Goal: Task Accomplishment & Management: Use online tool/utility

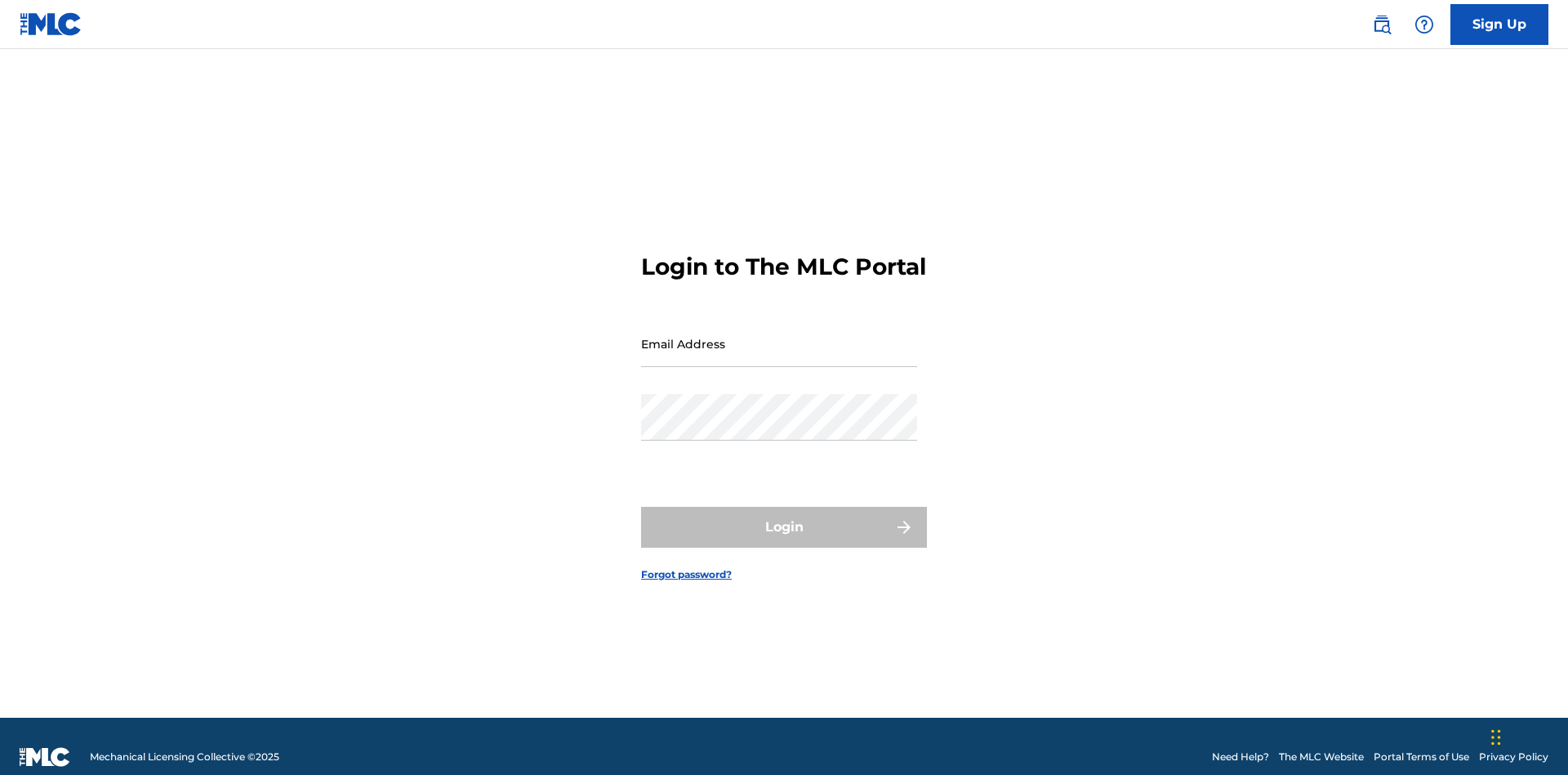
scroll to position [22, 0]
click at [779, 336] on input "Email Address" at bounding box center [779, 344] width 276 height 47
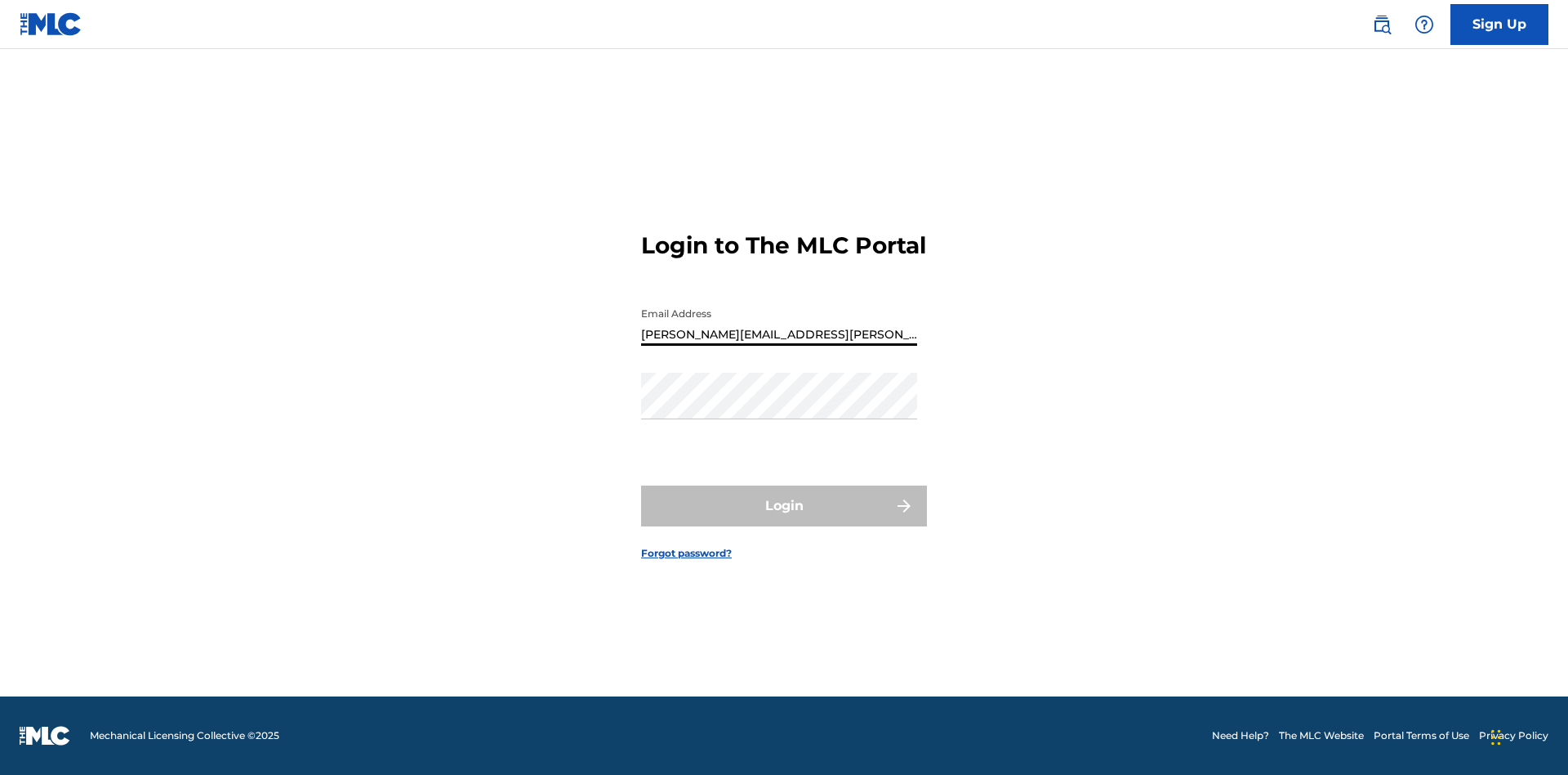
type input "[PERSON_NAME][EMAIL_ADDRESS][PERSON_NAME][DOMAIN_NAME]"
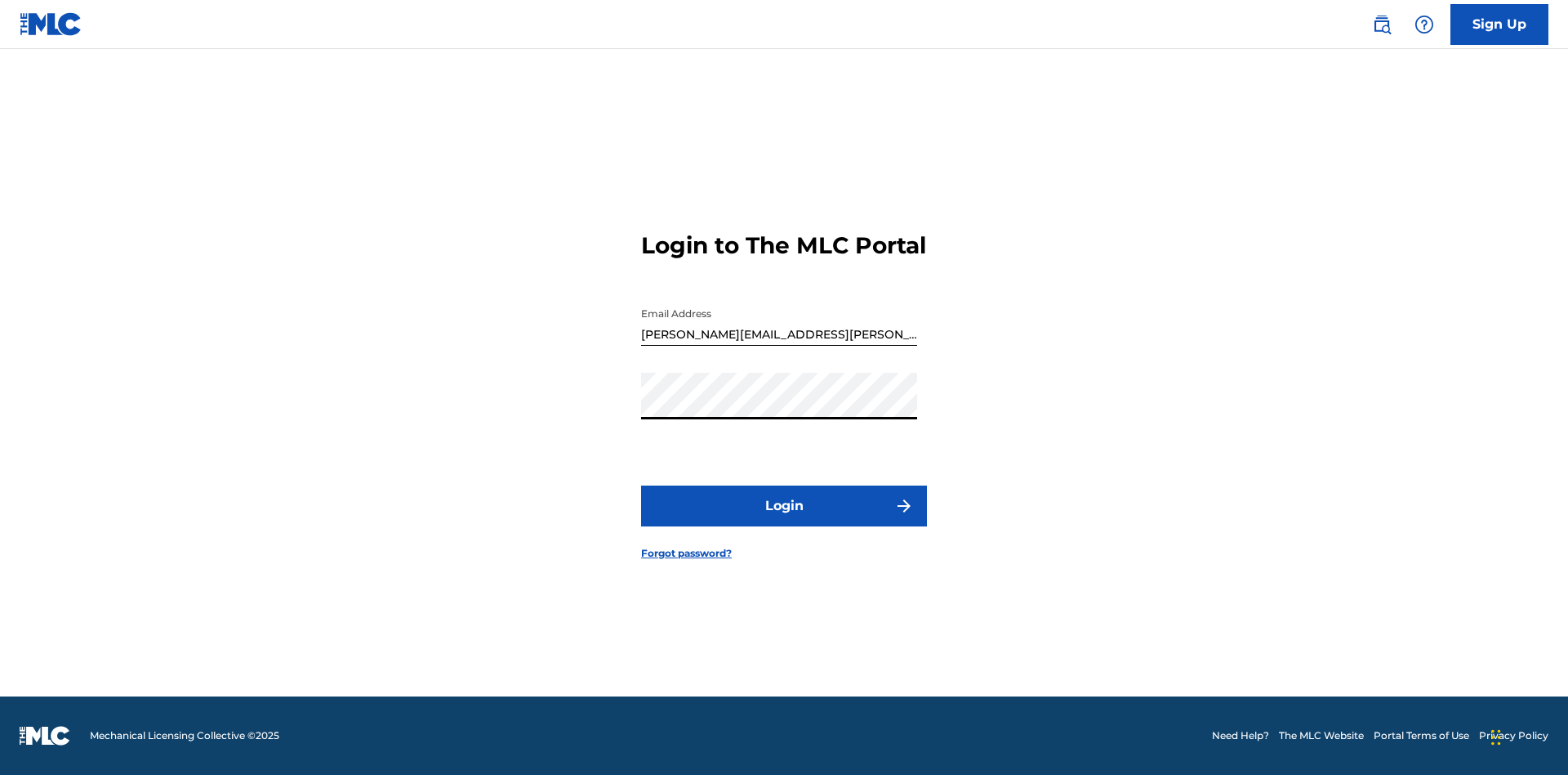
click at [784, 519] on button "Login" at bounding box center [784, 505] width 286 height 40
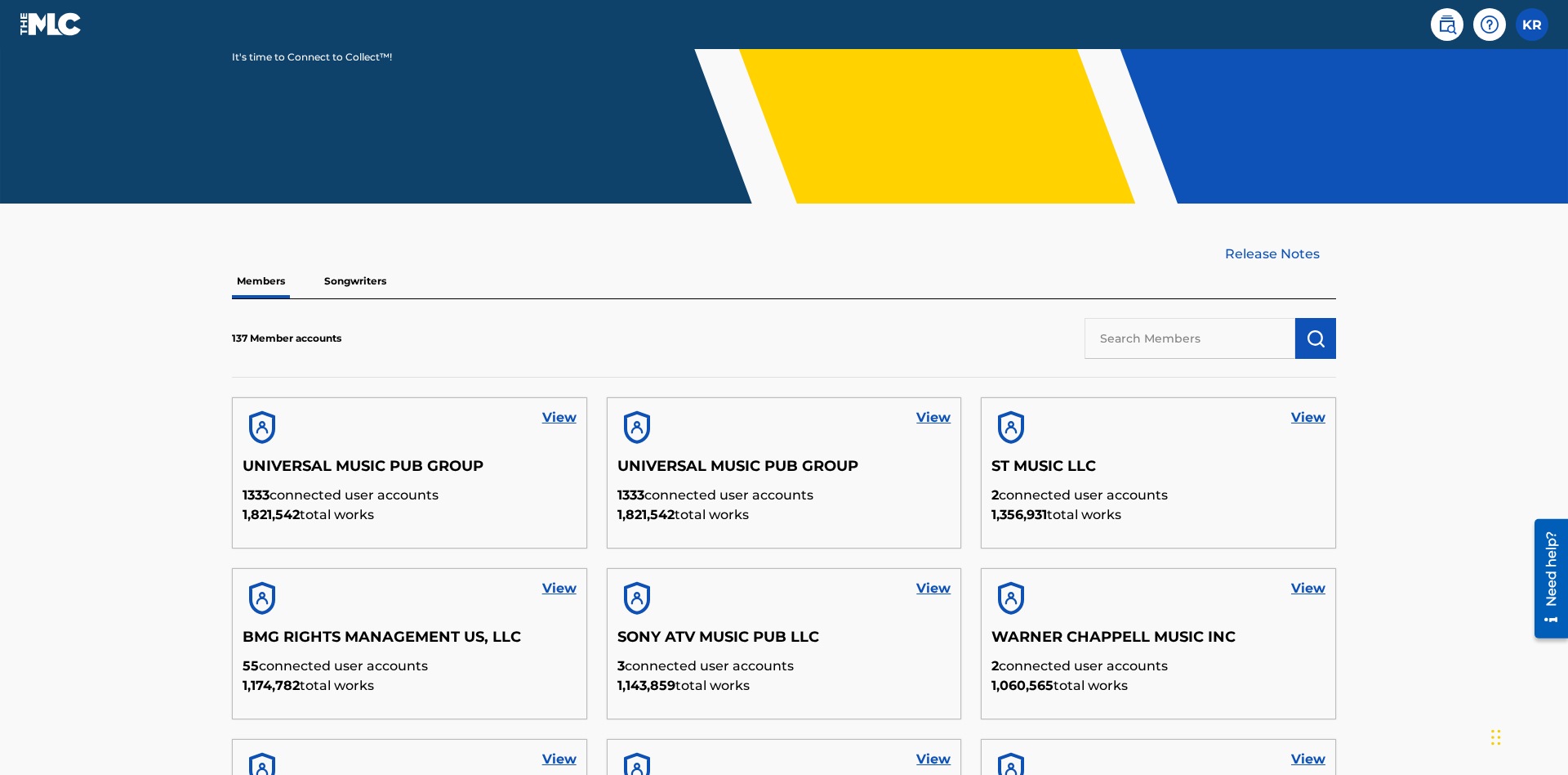
click at [1190, 318] on input "text" at bounding box center [1190, 338] width 211 height 40
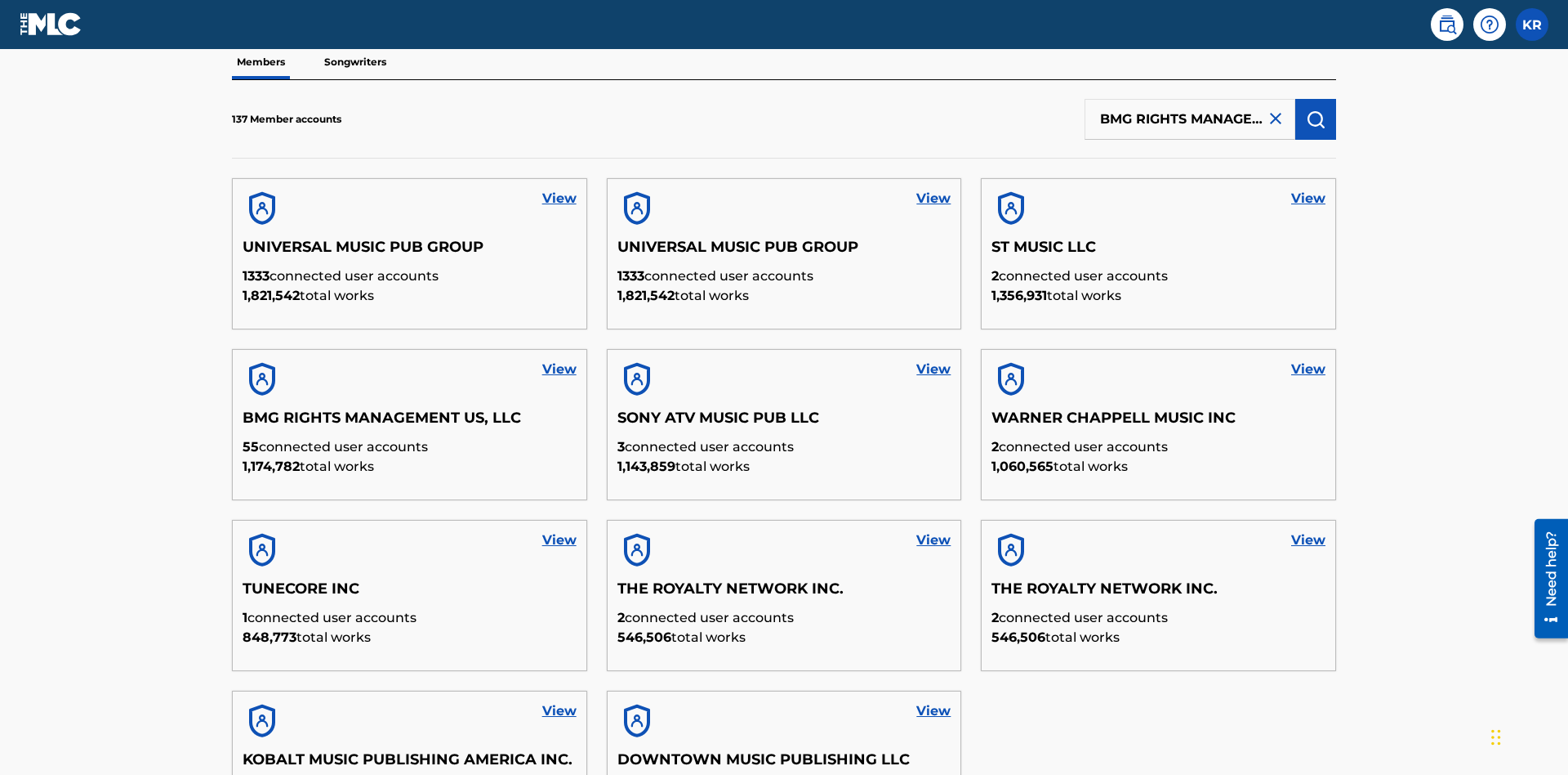
type input "BMG RIGHTS MANAGEMENT US, LLC"
click at [1315, 109] on img "submit" at bounding box center [1315, 119] width 20 height 20
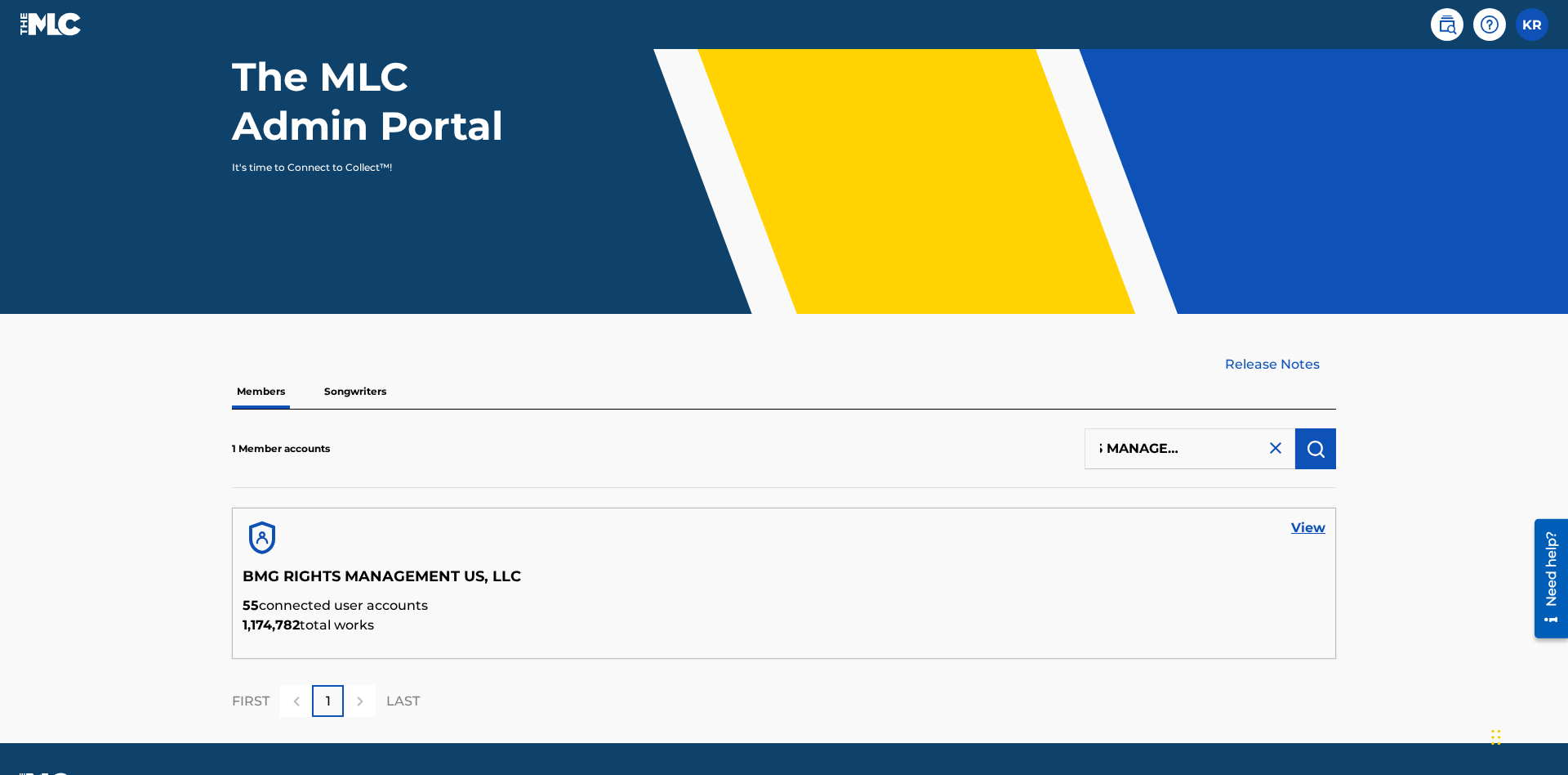
click at [1309, 518] on link "View" at bounding box center [1308, 528] width 34 height 20
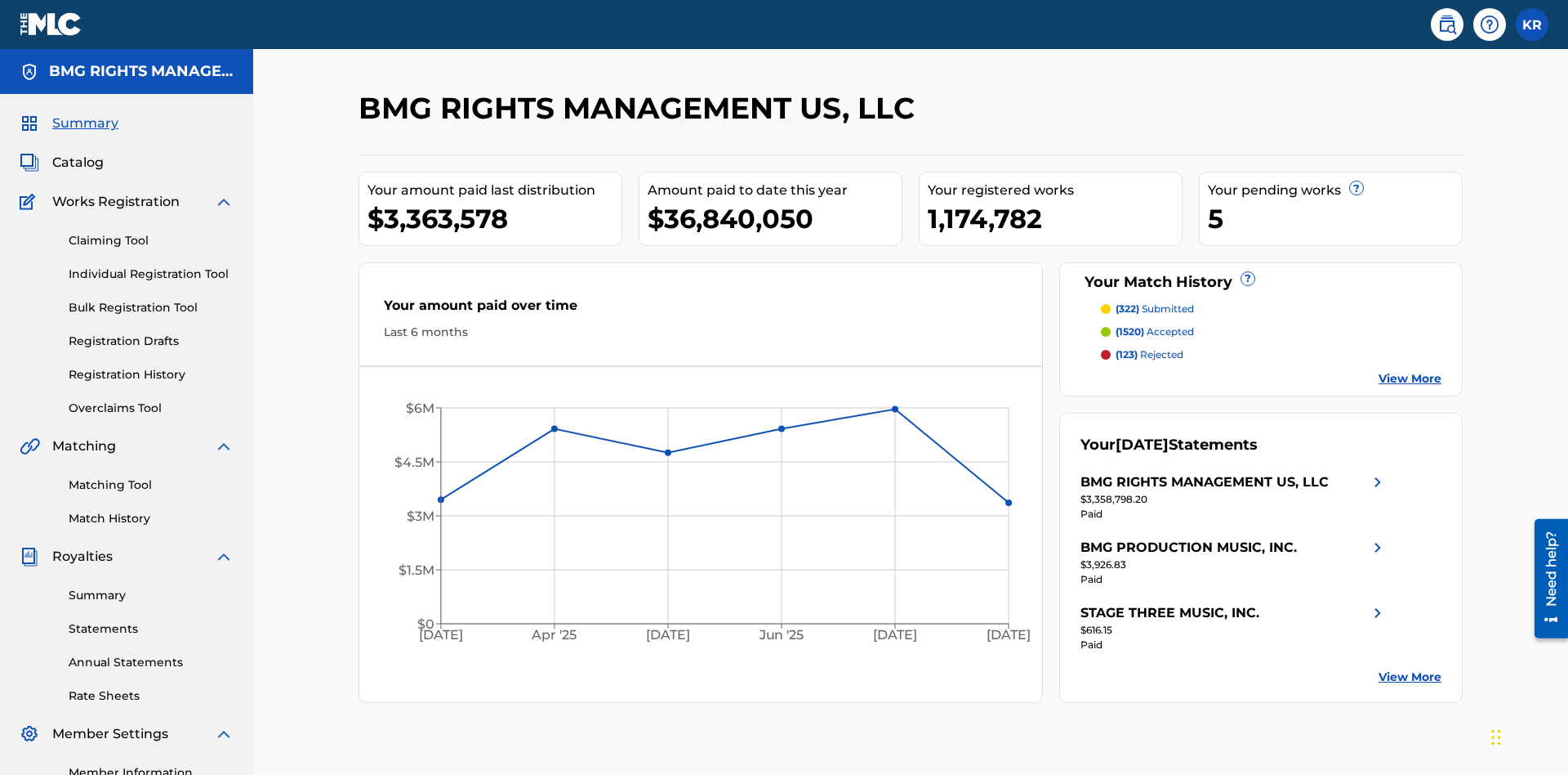
click at [151, 400] on link "Overclaims Tool" at bounding box center [150, 408] width 165 height 17
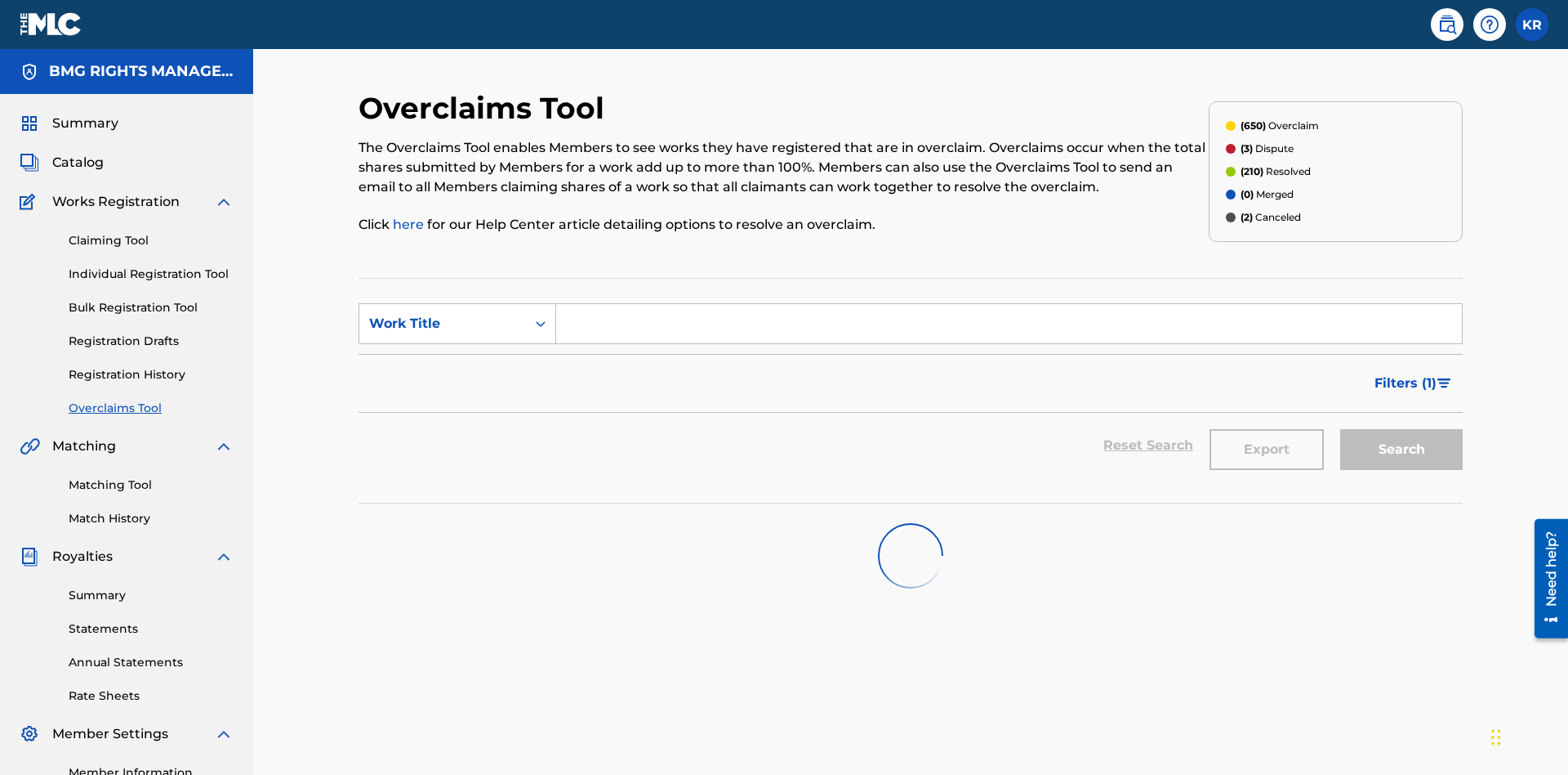
scroll to position [205, 0]
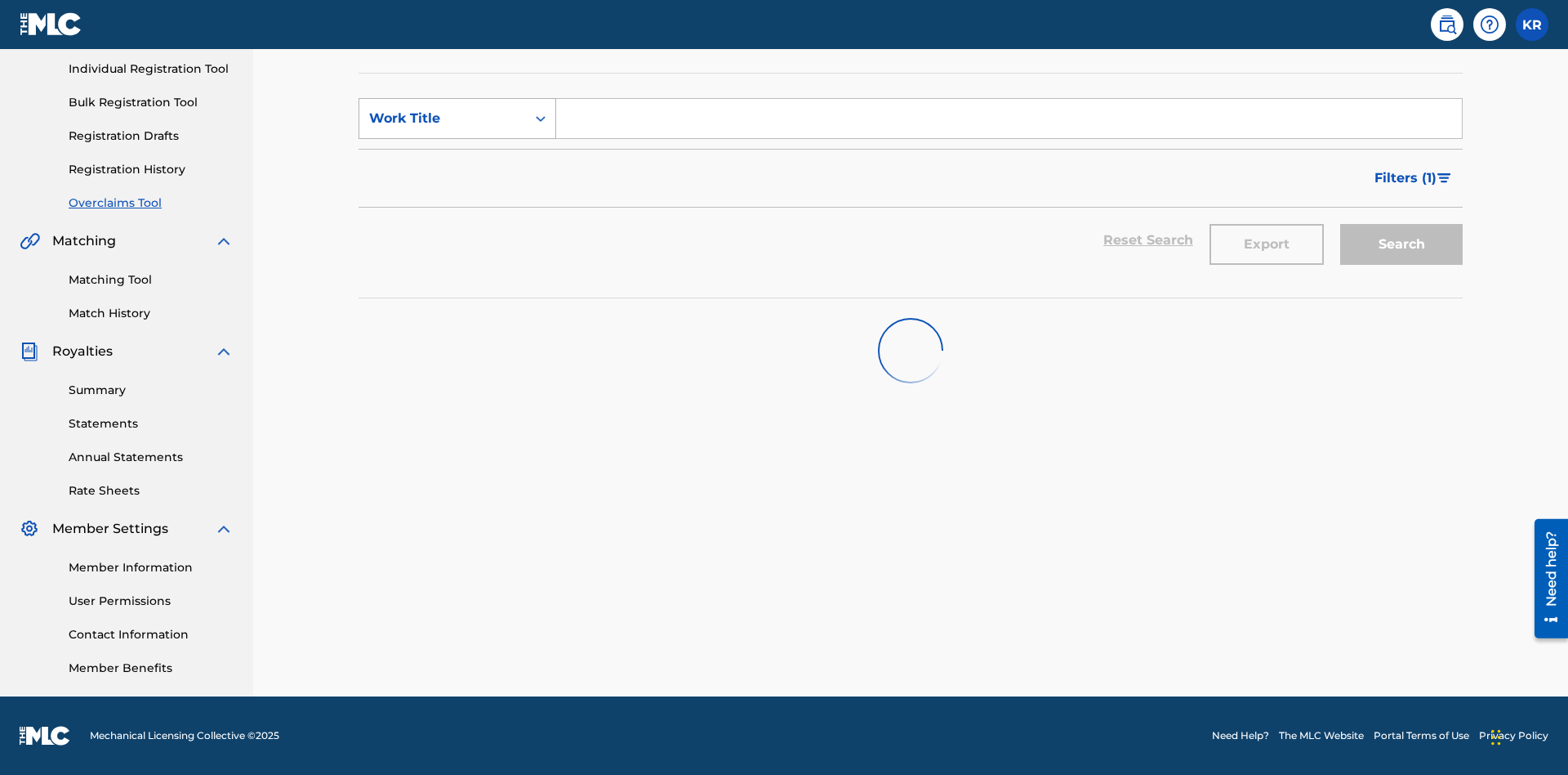
click at [443, 119] on div "Work Title" at bounding box center [443, 119] width 147 height 20
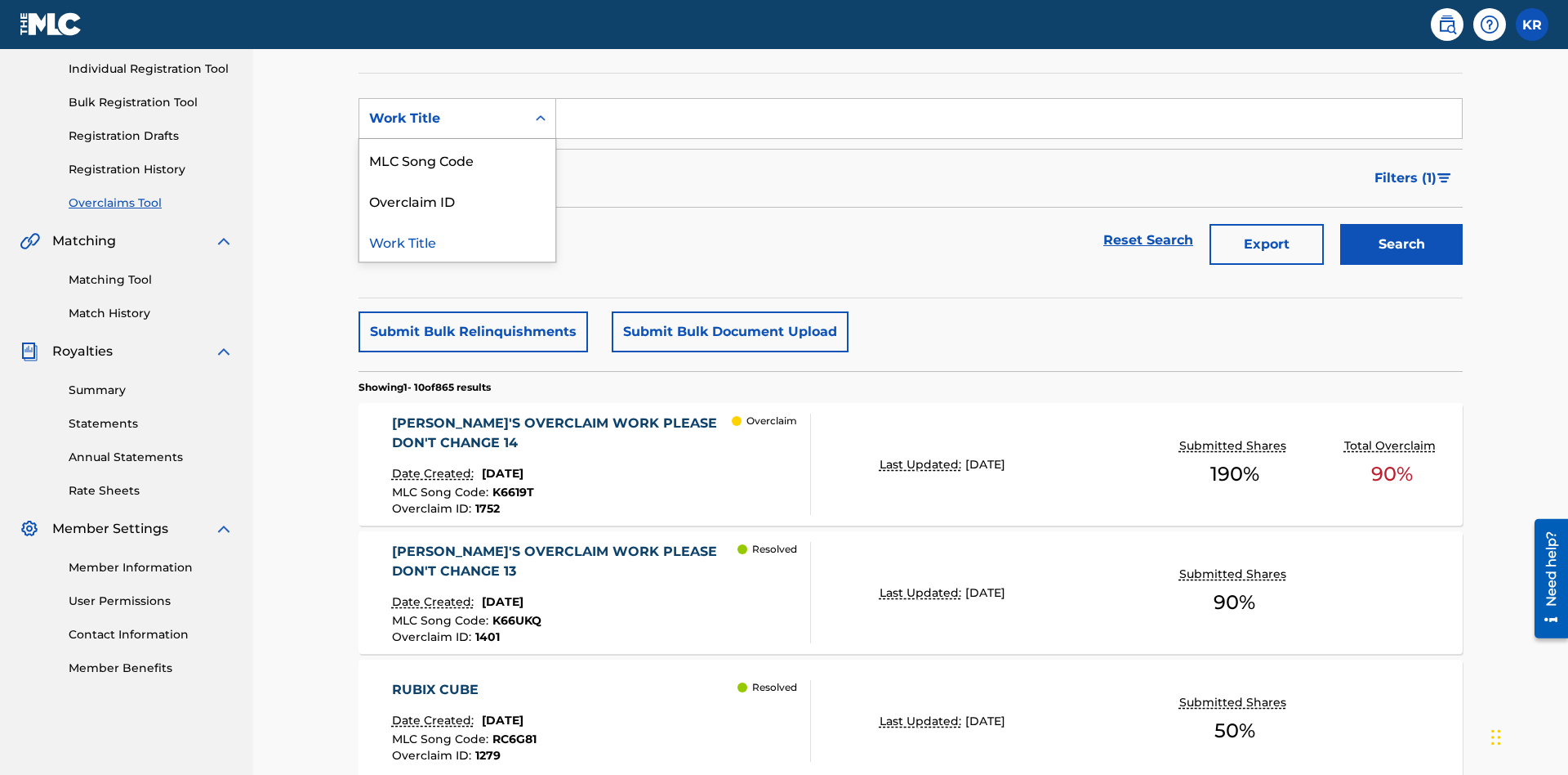
click at [457, 159] on div "MLC Song Code" at bounding box center [457, 159] width 196 height 40
click at [1009, 118] on input "Search Form" at bounding box center [1009, 119] width 905 height 40
type input "K6619T"
click at [1402, 223] on button "Search" at bounding box center [1402, 243] width 122 height 40
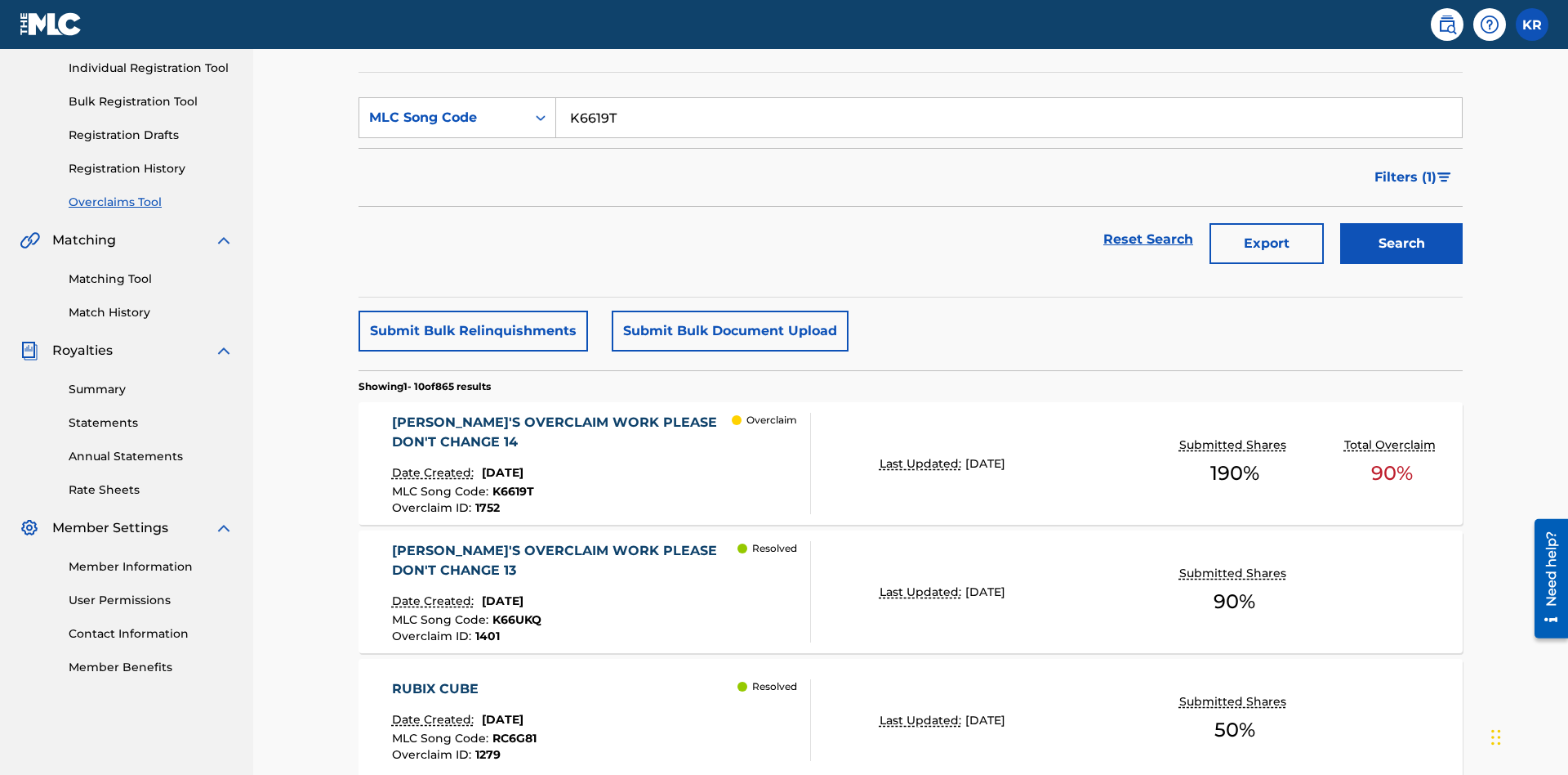
scroll to position [205, 0]
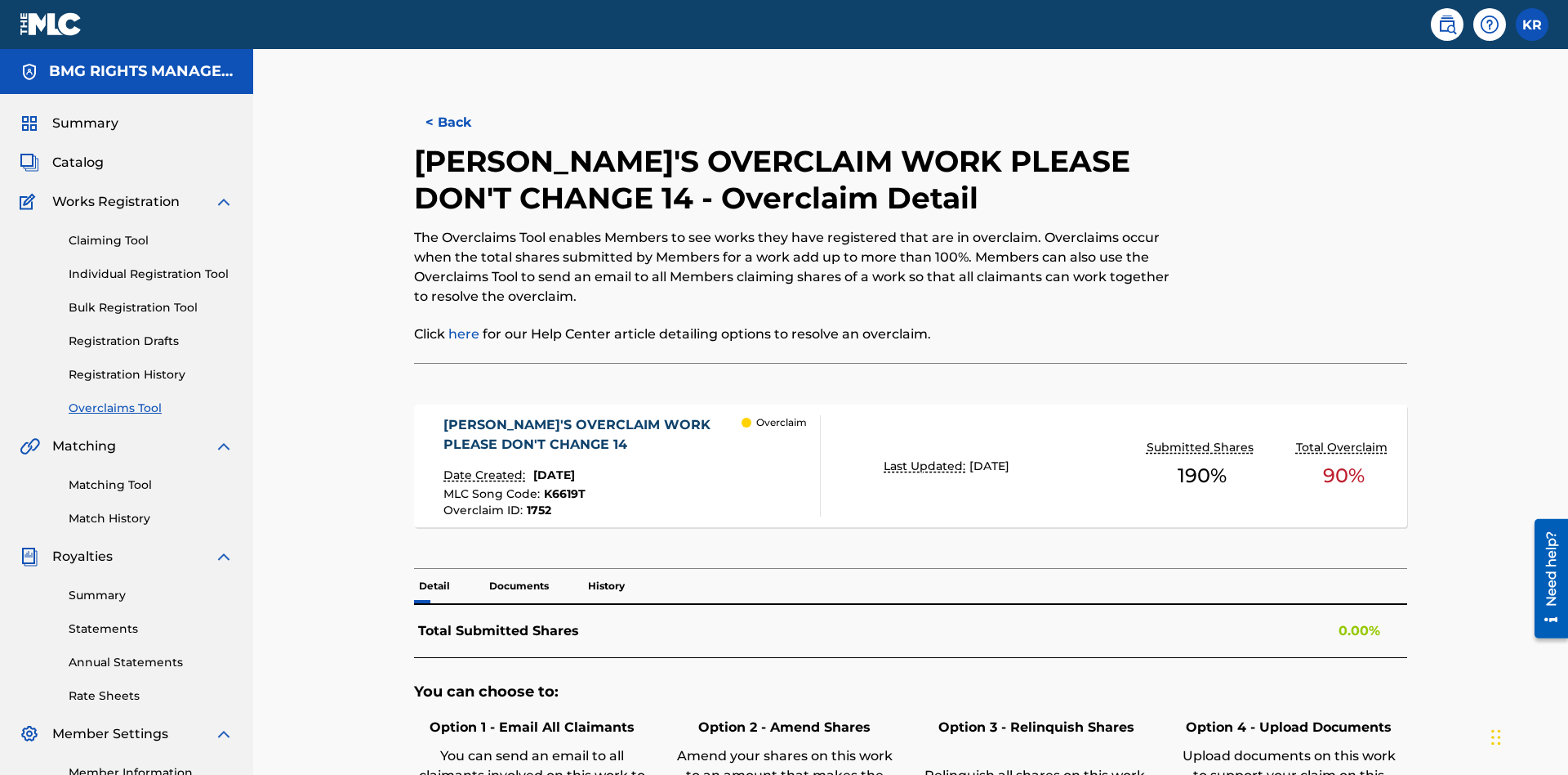
scroll to position [45, 0]
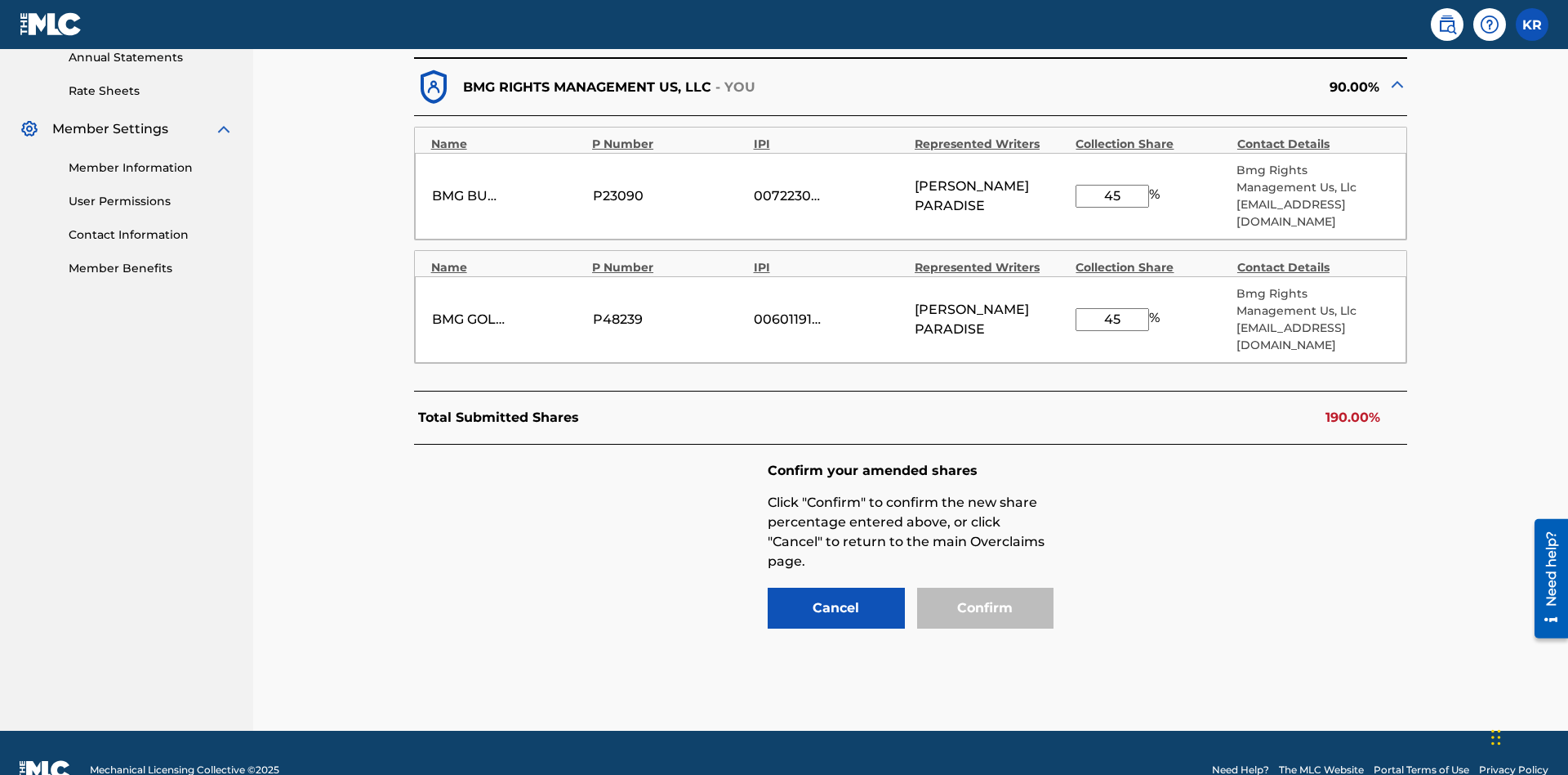
click at [1112, 187] on input "45" at bounding box center [1112, 196] width 73 height 23
type input "62"
click at [1112, 308] on input "45" at bounding box center [1112, 319] width 73 height 23
